Goal: Check status: Check status

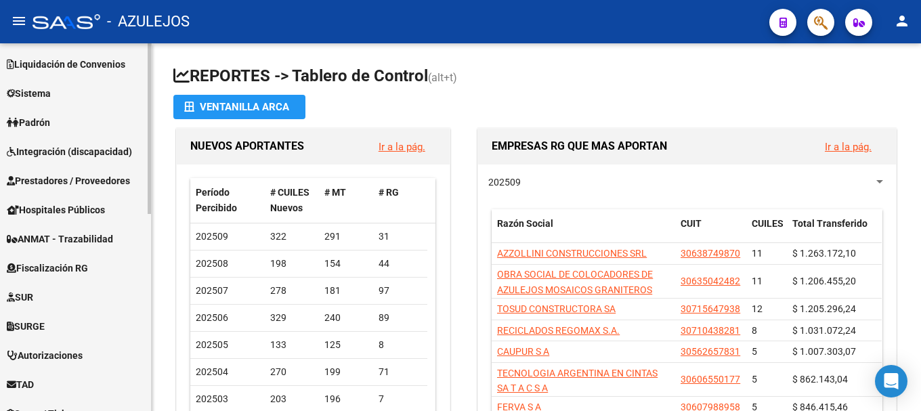
scroll to position [338, 0]
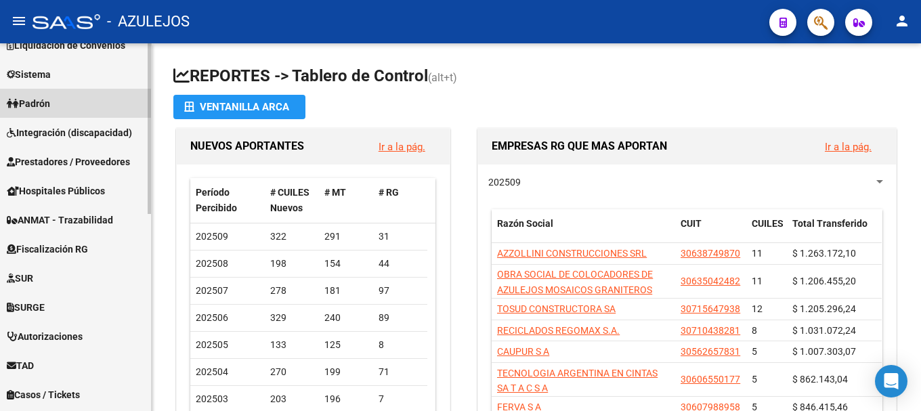
click at [102, 104] on link "Padrón" at bounding box center [75, 103] width 151 height 29
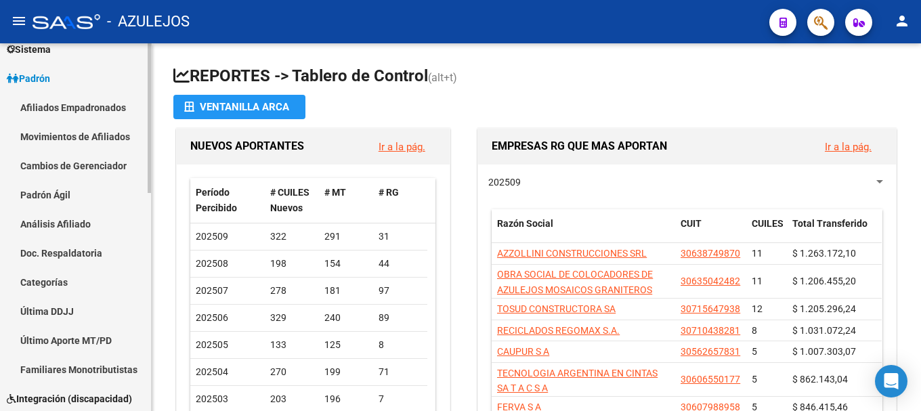
scroll to position [135, 0]
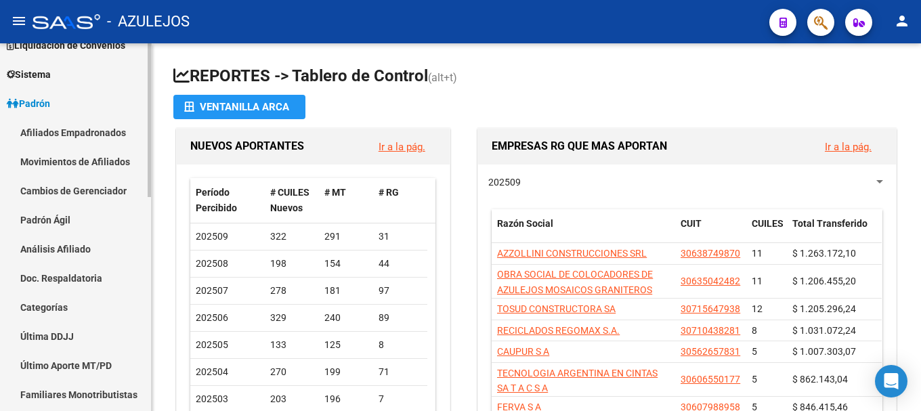
click at [89, 240] on link "Análisis Afiliado" at bounding box center [75, 248] width 151 height 29
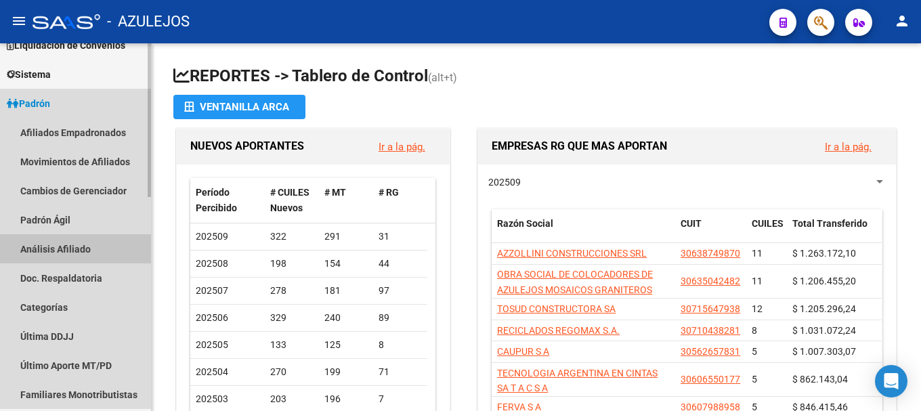
click at [89, 240] on link "Análisis Afiliado" at bounding box center [75, 248] width 151 height 29
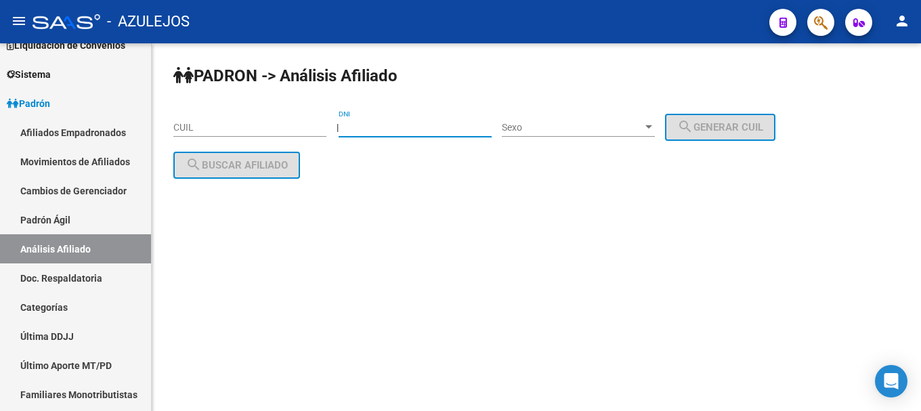
click at [370, 128] on input "DNI" at bounding box center [414, 128] width 153 height 12
type input "25339306"
click at [655, 124] on div at bounding box center [648, 127] width 12 height 11
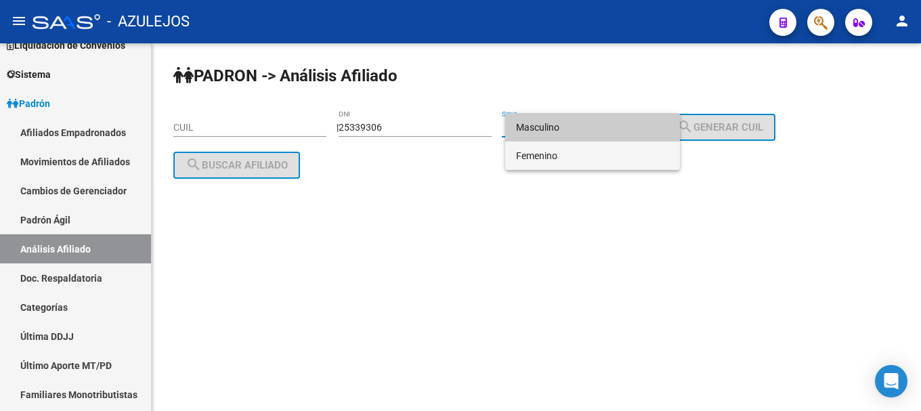
click at [645, 150] on span "Femenino" at bounding box center [592, 155] width 153 height 28
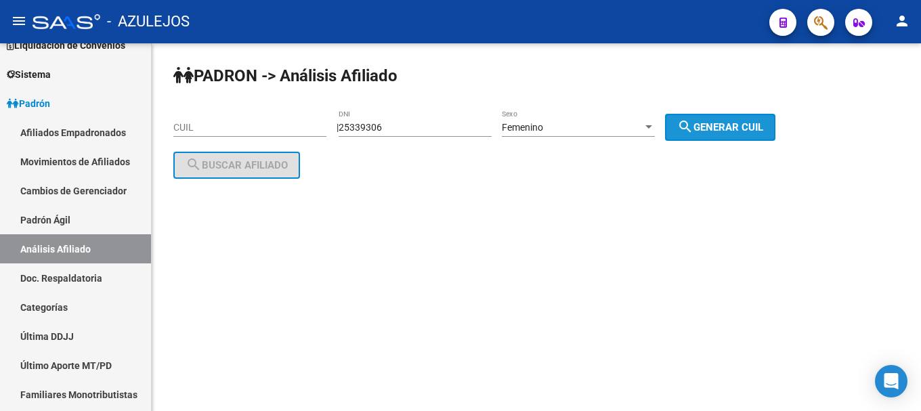
click at [693, 125] on mat-icon "search" at bounding box center [685, 126] width 16 height 16
type input "27-25339306-3"
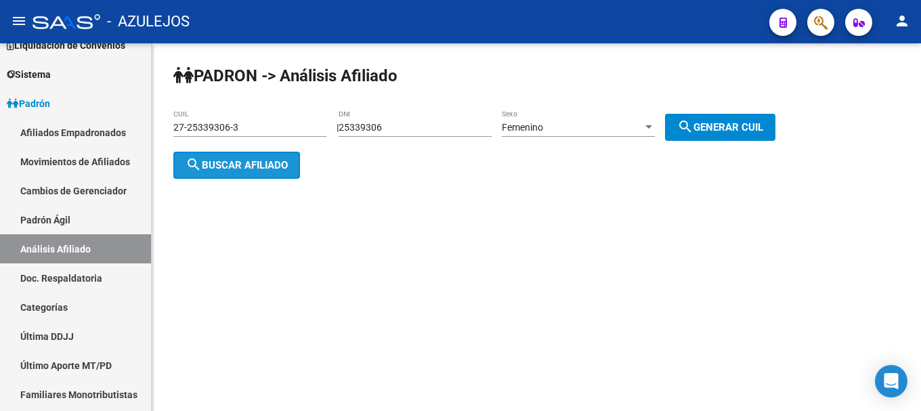
click at [278, 170] on span "search Buscar afiliado" at bounding box center [236, 165] width 102 height 12
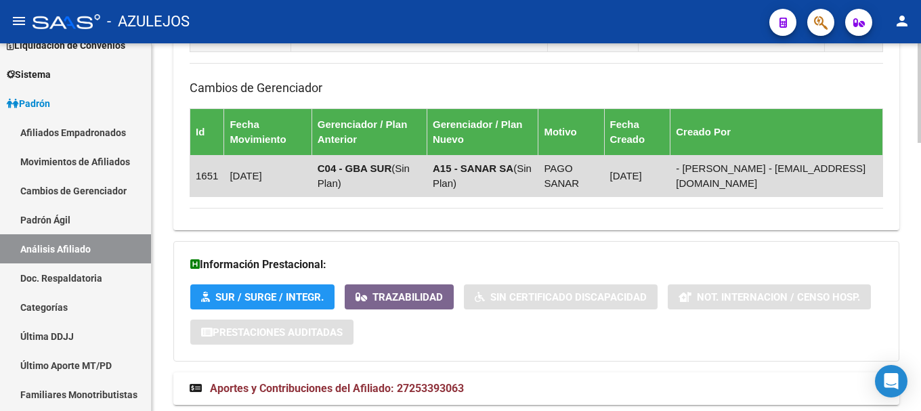
scroll to position [989, 0]
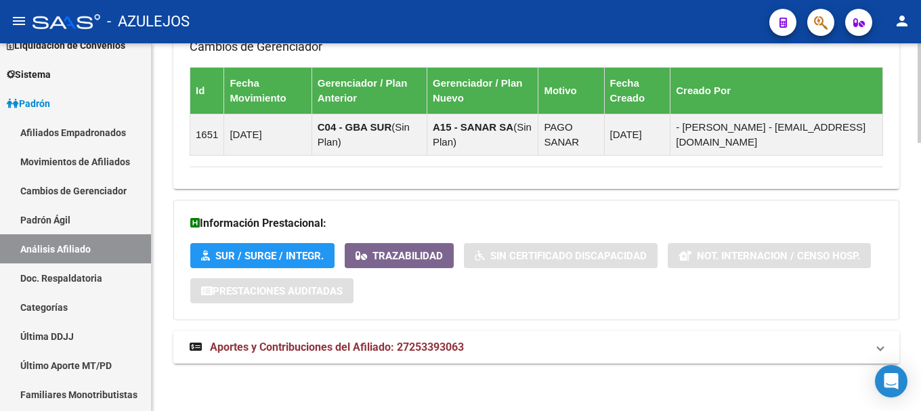
click at [313, 352] on span "Aportes y Contribuciones del Afiliado: 27253393063" at bounding box center [337, 347] width 254 height 13
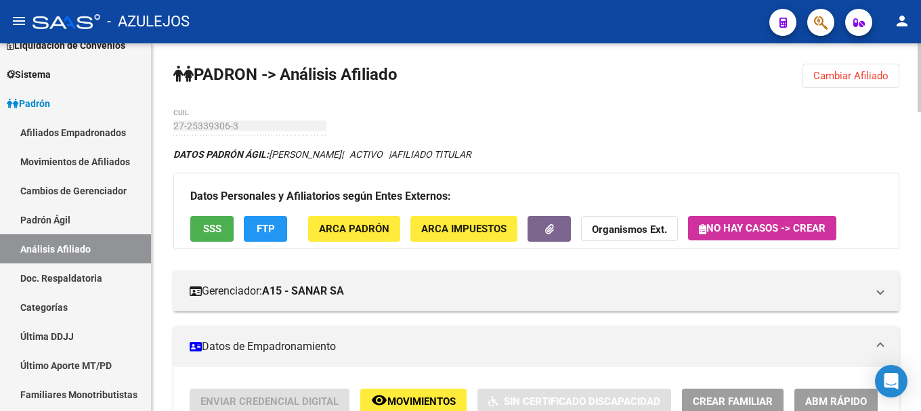
scroll to position [0, 0]
